Goal: Task Accomplishment & Management: Complete application form

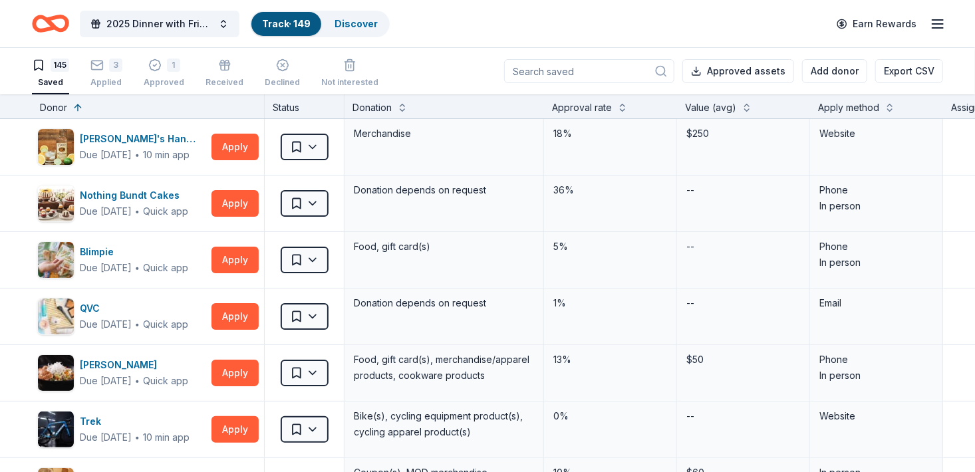
scroll to position [6449, 0]
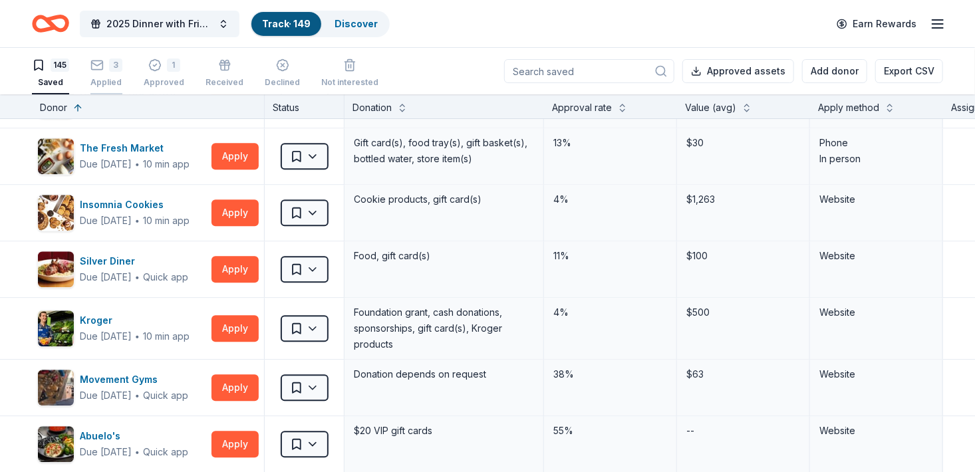
click at [108, 64] on div "3" at bounding box center [106, 65] width 32 height 13
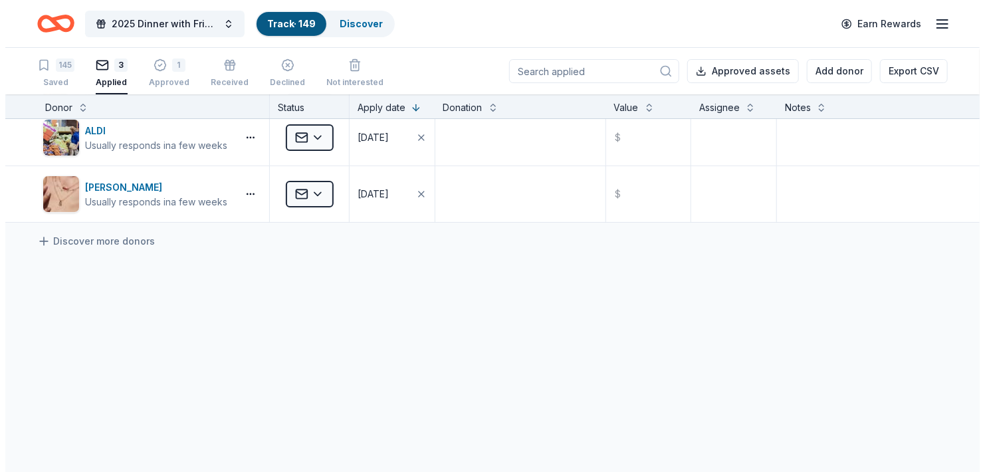
scroll to position [64, 0]
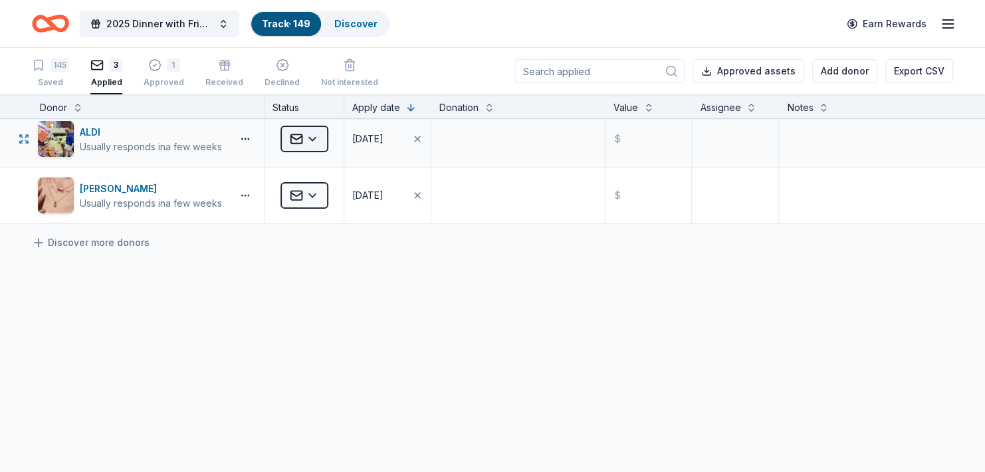
click at [314, 136] on html "2025 Dinner with Friends Track · 149 Discover Earn Rewards 145 Saved 3 Applied …" at bounding box center [492, 236] width 985 height 472
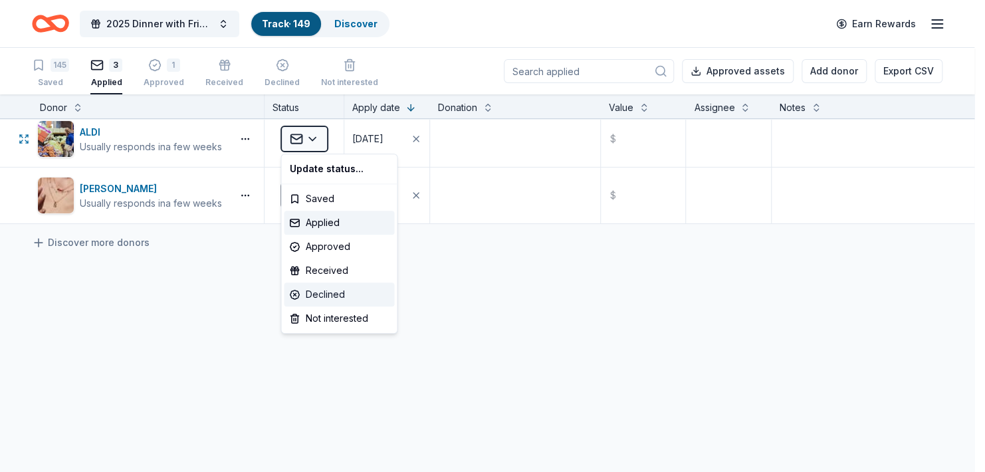
click at [319, 293] on div "Declined" at bounding box center [339, 295] width 110 height 24
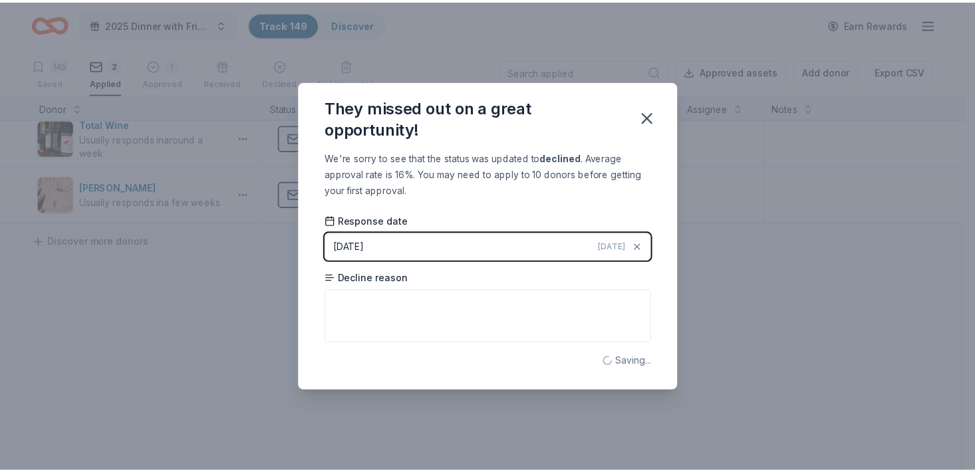
scroll to position [8, 0]
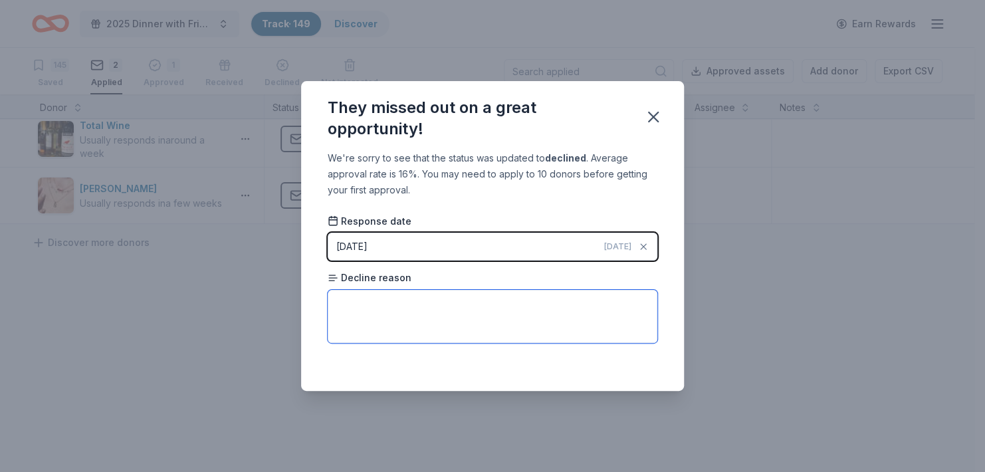
click at [365, 303] on textarea at bounding box center [493, 316] width 330 height 53
type textarea "Reason not provided."
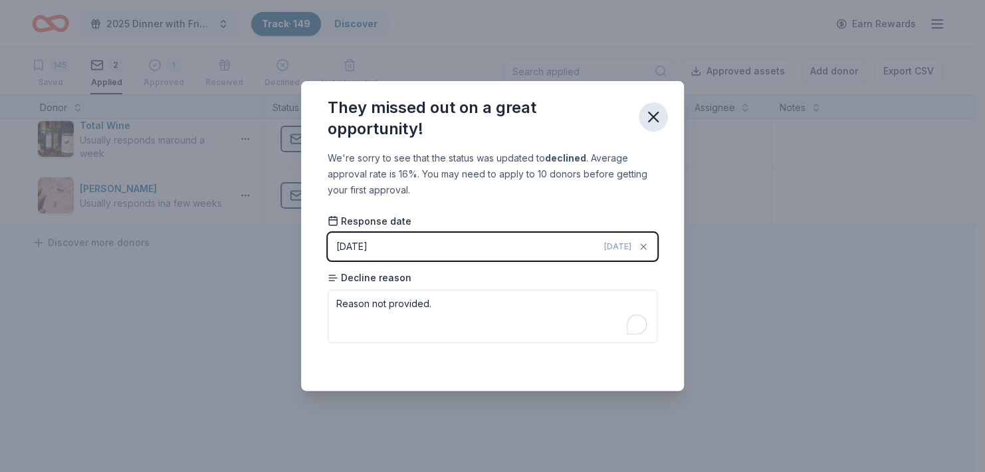
click at [655, 122] on icon "button" at bounding box center [653, 117] width 19 height 19
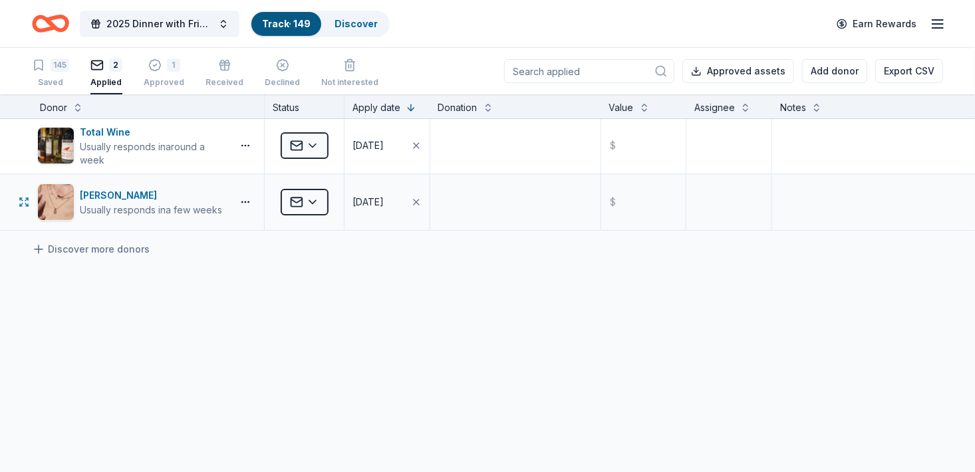
scroll to position [0, 0]
click at [281, 64] on icon "button" at bounding box center [282, 65] width 13 height 13
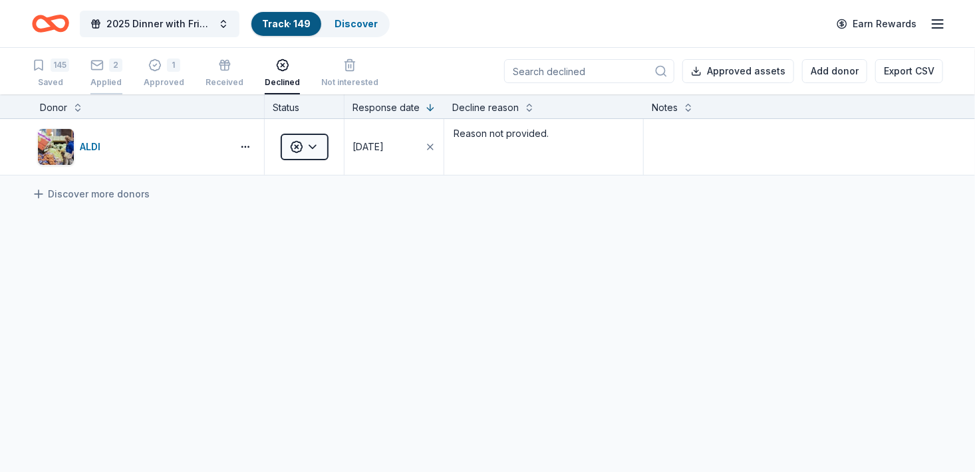
click at [104, 64] on div "2" at bounding box center [106, 65] width 32 height 13
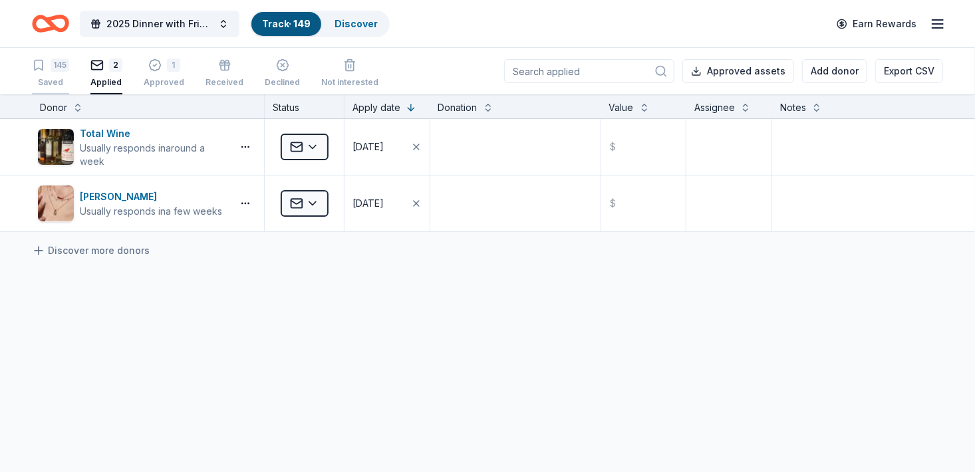
click at [66, 68] on div "145" at bounding box center [60, 65] width 19 height 13
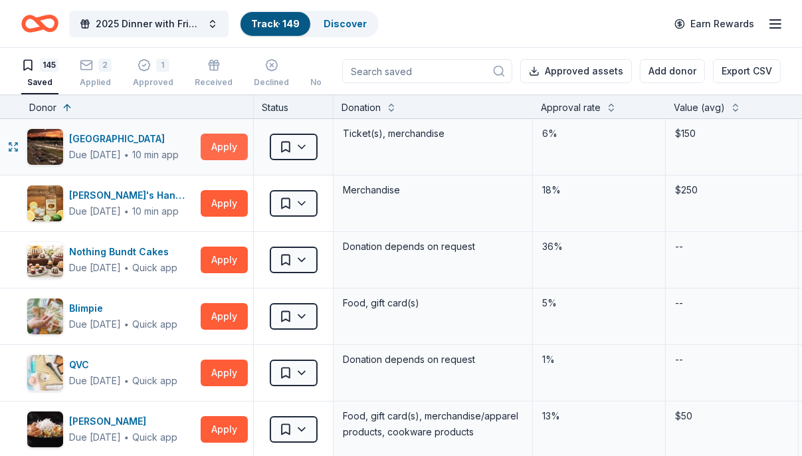
click at [217, 142] on button "Apply" at bounding box center [224, 147] width 47 height 27
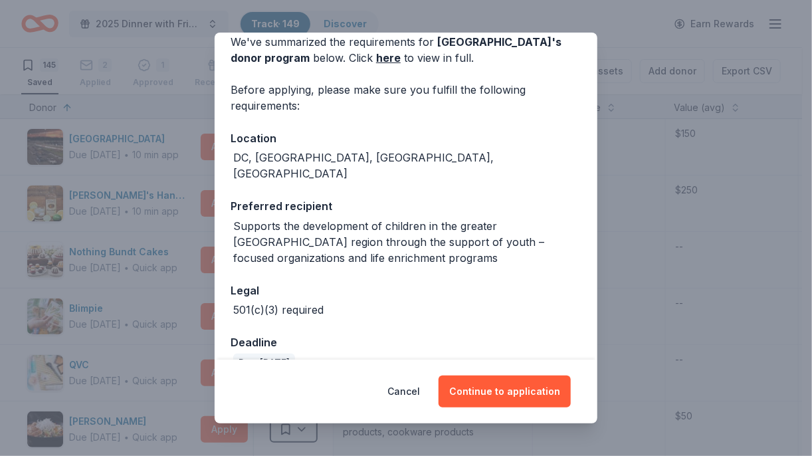
scroll to position [128, 0]
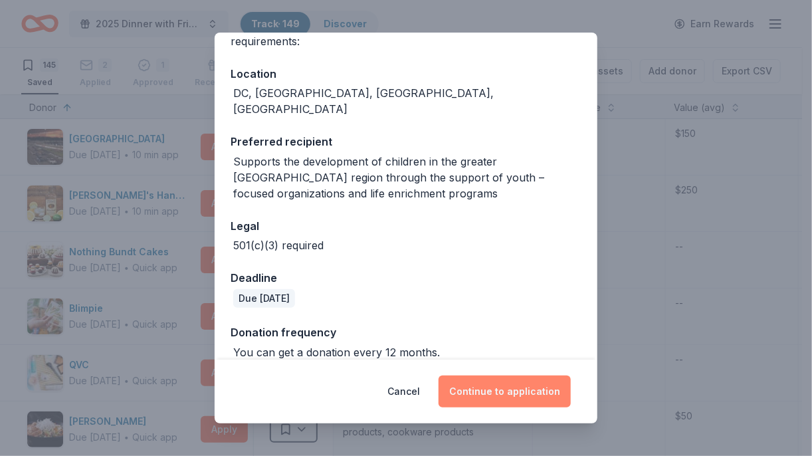
click at [497, 387] on button "Continue to application" at bounding box center [505, 392] width 132 height 32
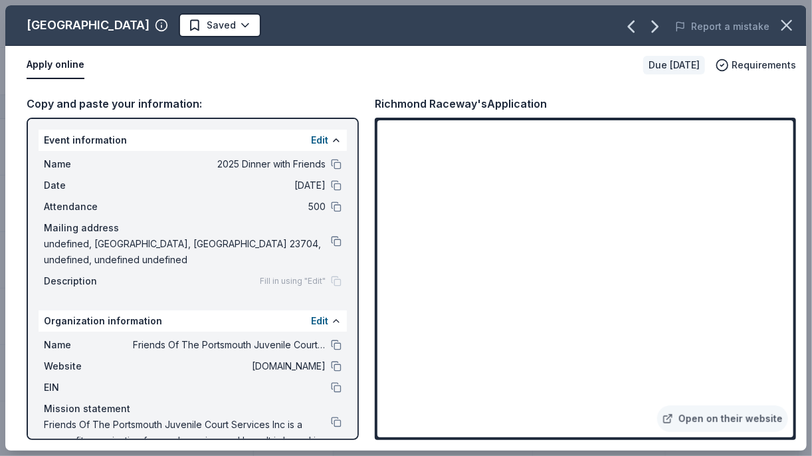
click at [352, 58] on div "Apply online" at bounding box center [330, 65] width 606 height 28
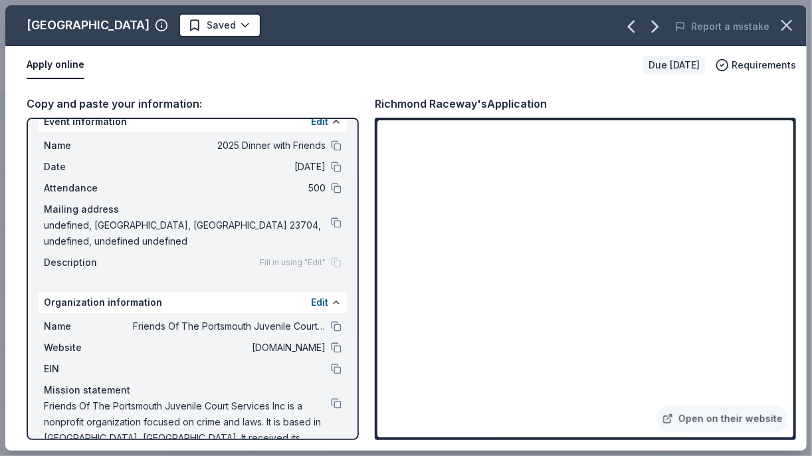
scroll to position [0, 0]
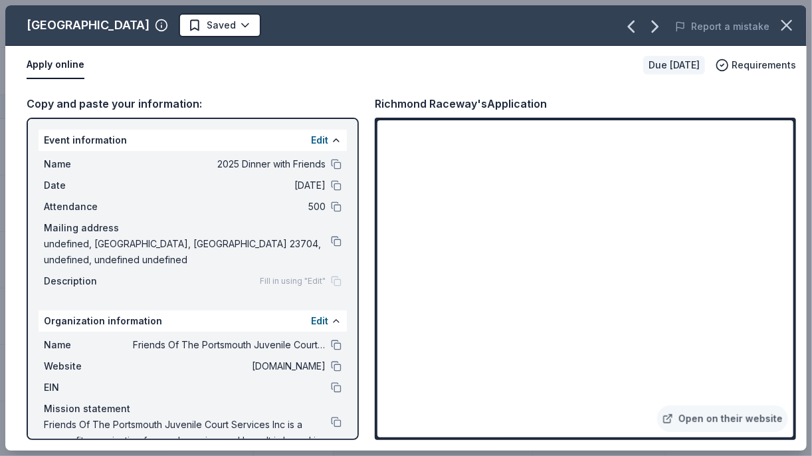
drag, startPoint x: 519, startPoint y: 63, endPoint x: 511, endPoint y: 116, distance: 53.7
click at [519, 63] on div "Apply online" at bounding box center [330, 65] width 606 height 28
click at [454, 67] on div "Apply online" at bounding box center [330, 65] width 606 height 28
click at [390, 76] on div "Apply online" at bounding box center [330, 65] width 606 height 28
click at [471, 82] on div "Apply online Due [DATE] Requirements" at bounding box center [406, 65] width 802 height 39
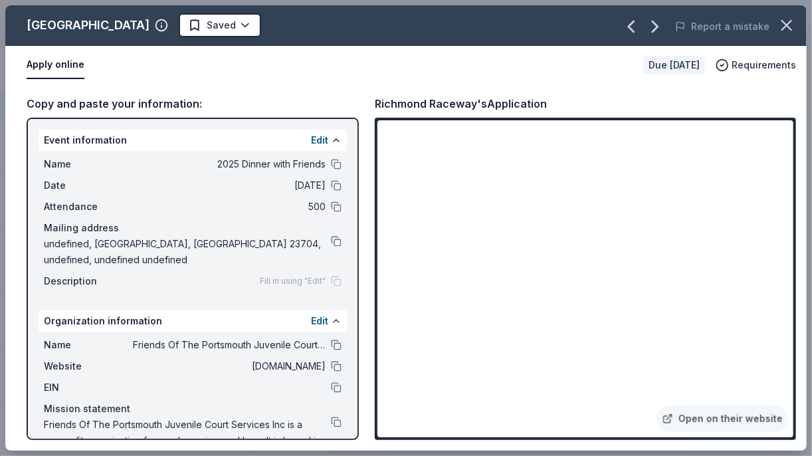
scroll to position [41, 0]
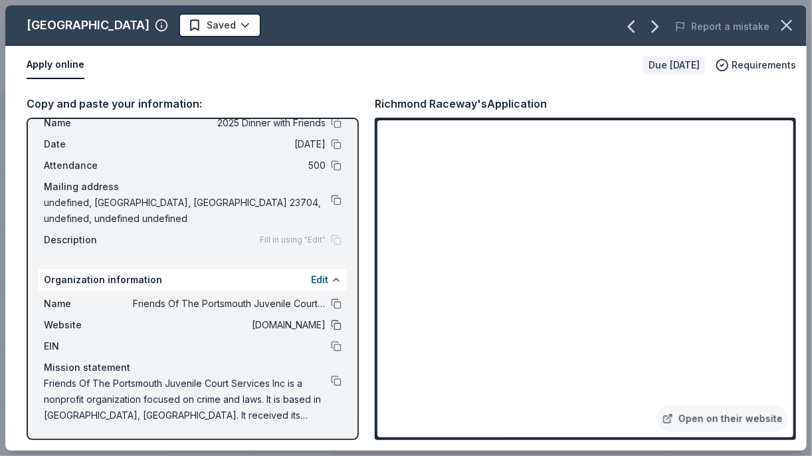
click at [331, 321] on button at bounding box center [336, 325] width 11 height 11
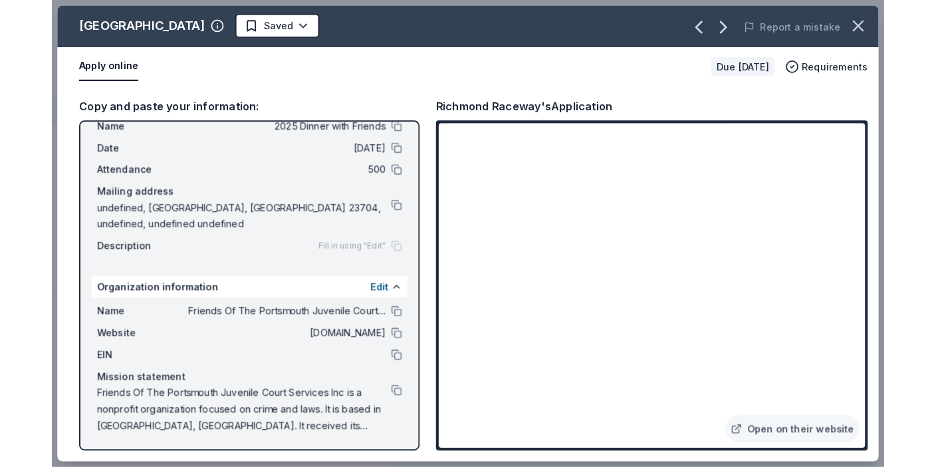
scroll to position [0, 0]
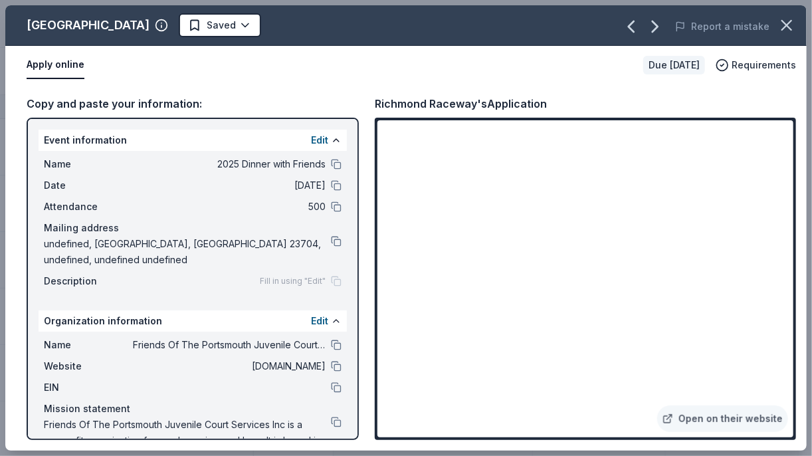
drag, startPoint x: 207, startPoint y: 161, endPoint x: 263, endPoint y: 160, distance: 56.5
click at [263, 160] on span "2025 Dinner with Friends" at bounding box center [229, 164] width 193 height 16
click at [331, 161] on button at bounding box center [336, 164] width 11 height 11
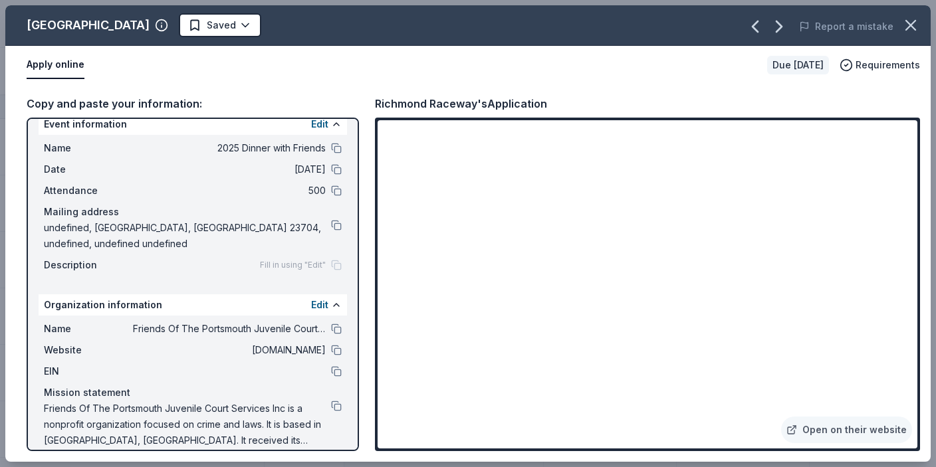
scroll to position [29, 0]
